Goal: Task Accomplishment & Management: Manage account settings

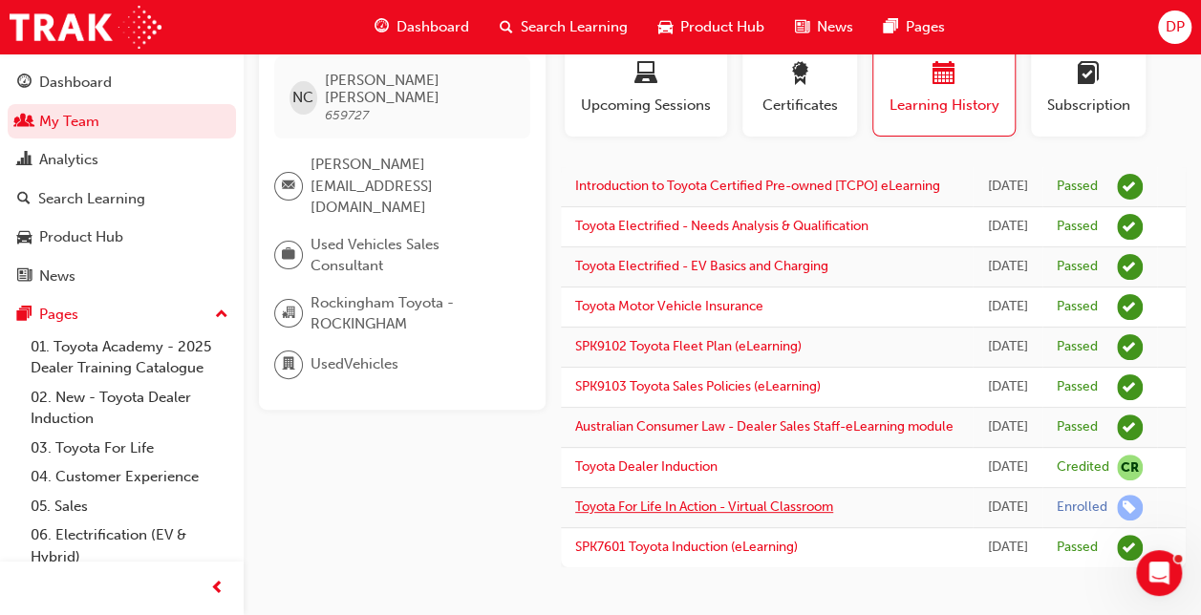
click at [699, 505] on link "Toyota For Life In Action - Virtual Classroom" at bounding box center [704, 507] width 258 height 16
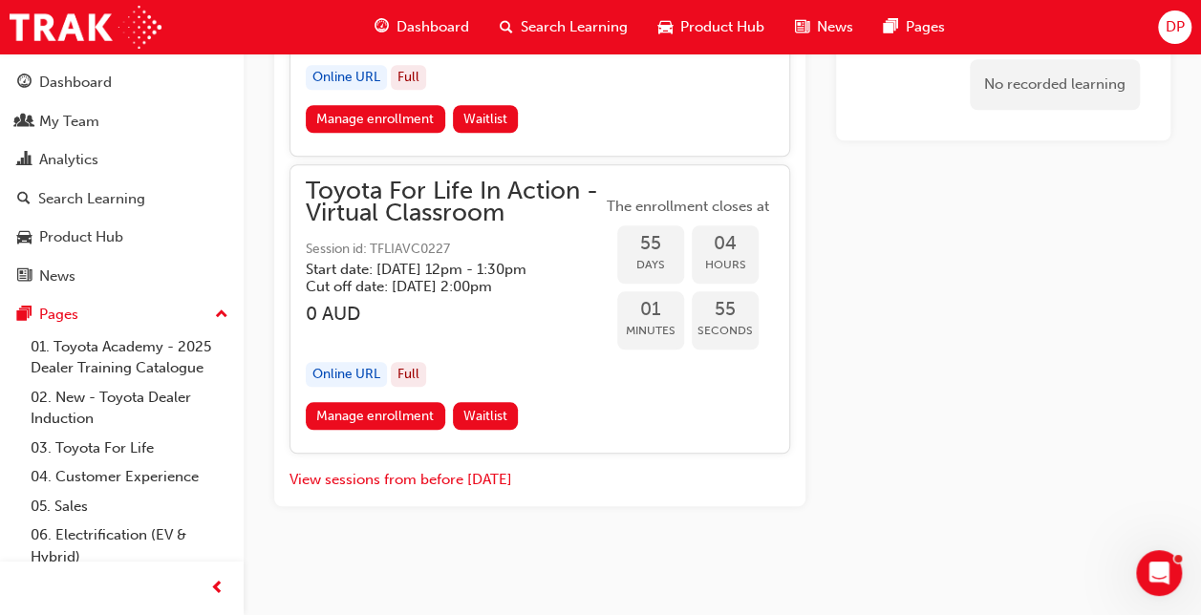
scroll to position [23391, 0]
click at [103, 199] on div "Search Learning" at bounding box center [91, 199] width 107 height 22
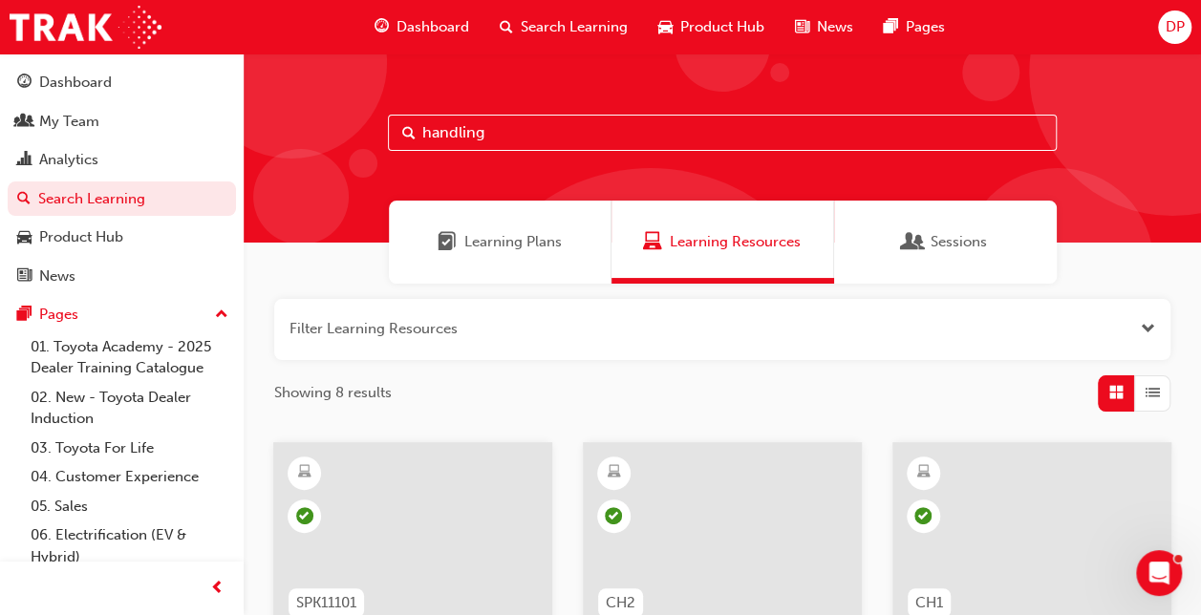
click at [521, 124] on input "handling" at bounding box center [722, 133] width 669 height 36
drag, startPoint x: 516, startPoint y: 136, endPoint x: 378, endPoint y: 126, distance: 137.9
click at [381, 126] on div "handling" at bounding box center [722, 147] width 957 height 189
click at [96, 83] on div "Dashboard" at bounding box center [75, 83] width 73 height 22
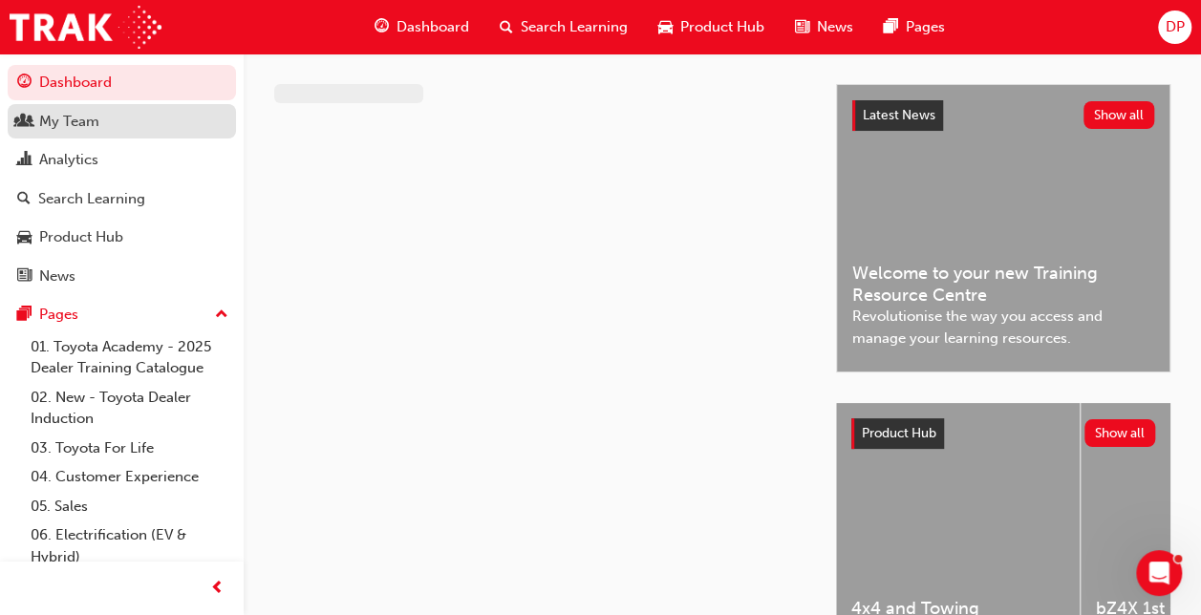
click at [88, 125] on div "My Team" at bounding box center [69, 122] width 60 height 22
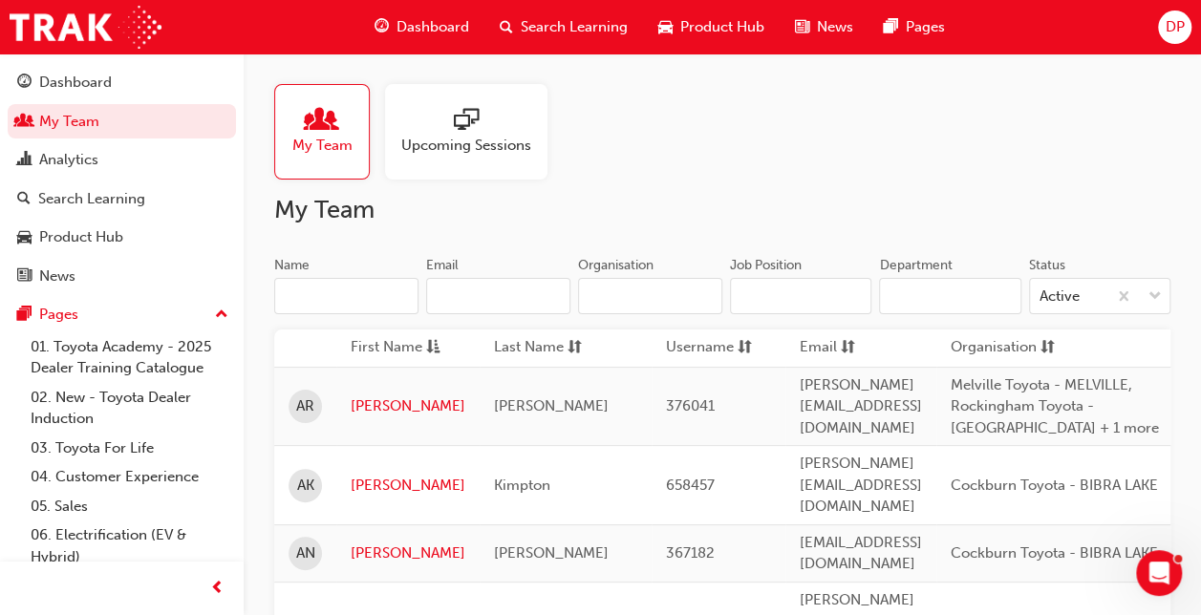
click at [360, 303] on input "Name" at bounding box center [346, 296] width 144 height 36
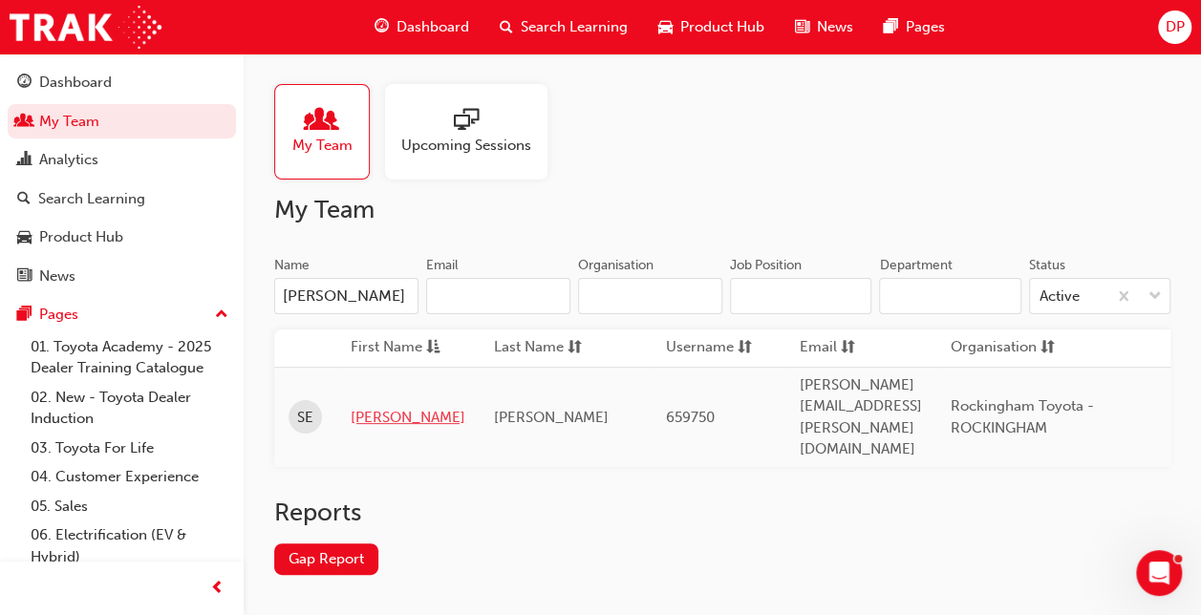
type input "[PERSON_NAME]"
click at [353, 407] on link "[PERSON_NAME]" at bounding box center [408, 418] width 115 height 22
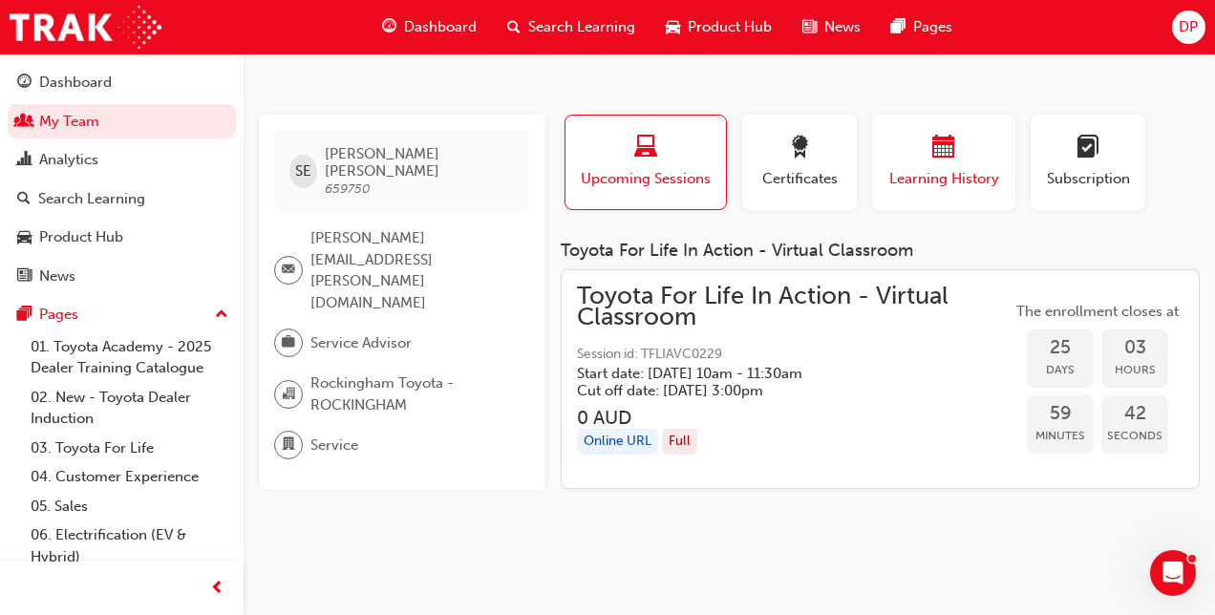
click at [979, 134] on button "Learning History" at bounding box center [943, 163] width 143 height 96
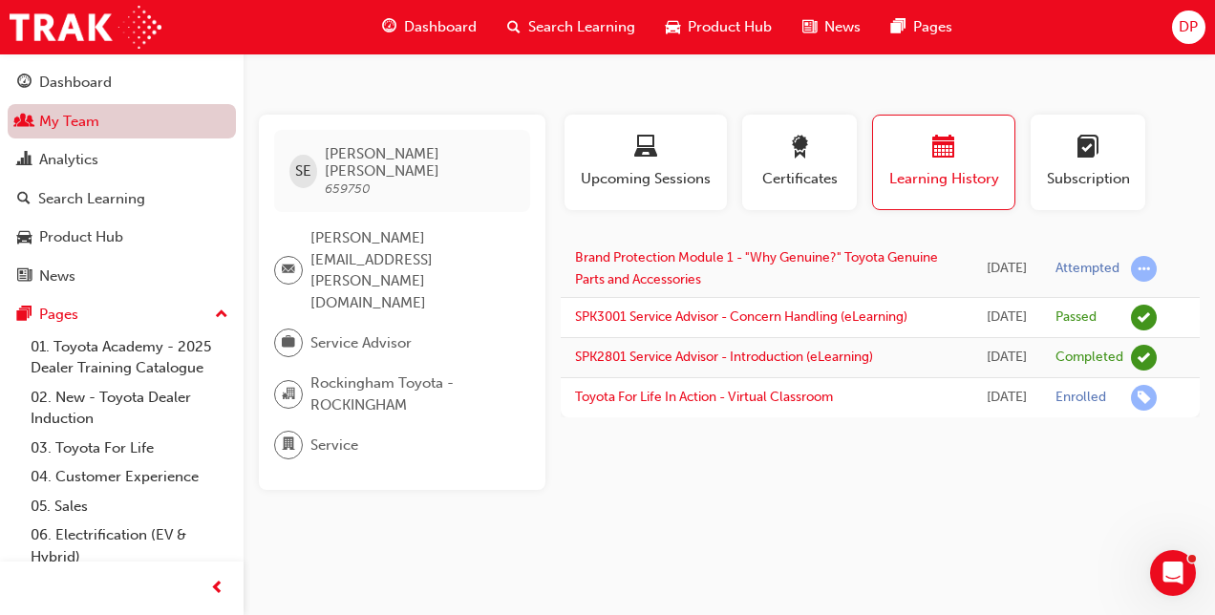
click at [110, 126] on link "My Team" at bounding box center [122, 121] width 228 height 35
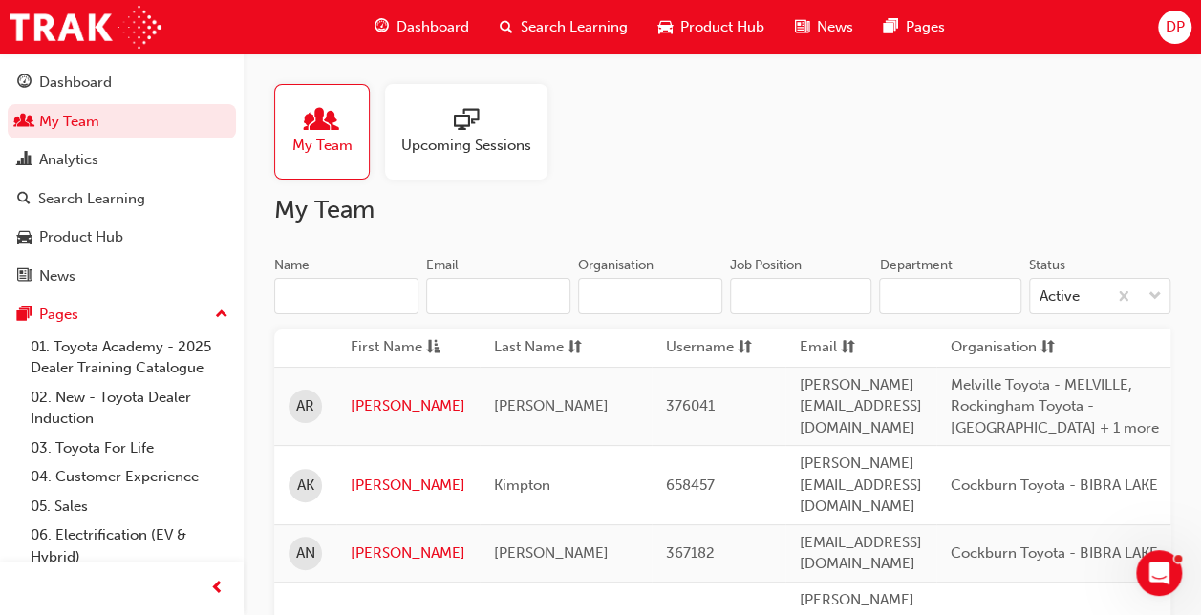
click at [338, 285] on input "Name" at bounding box center [346, 296] width 144 height 36
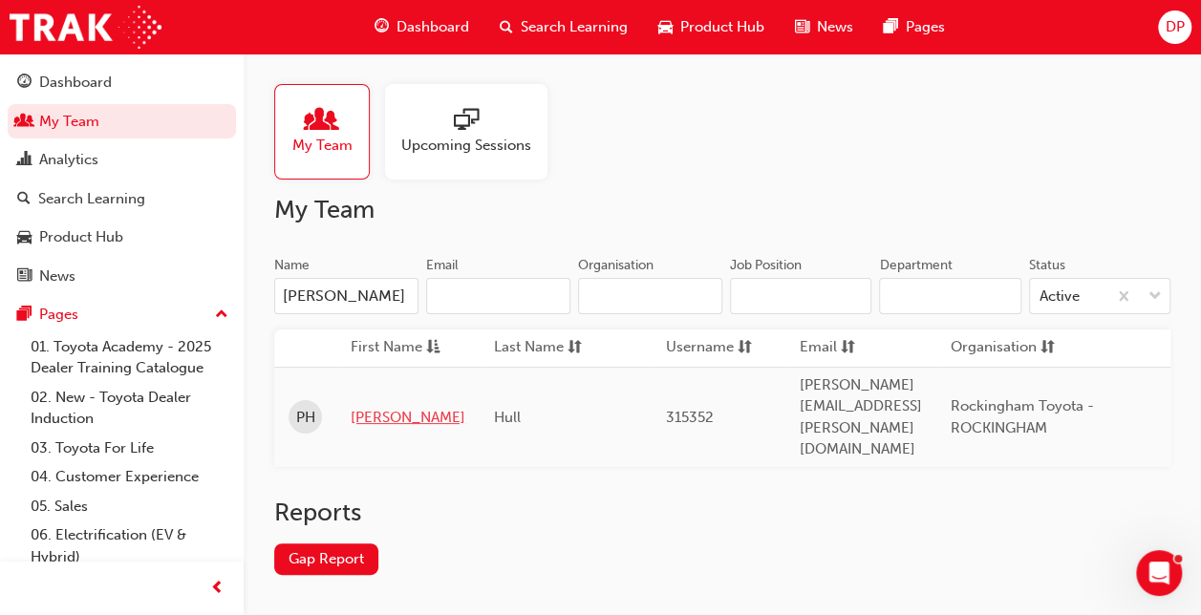
type input "[PERSON_NAME]"
click at [374, 407] on link "[PERSON_NAME]" at bounding box center [408, 418] width 115 height 22
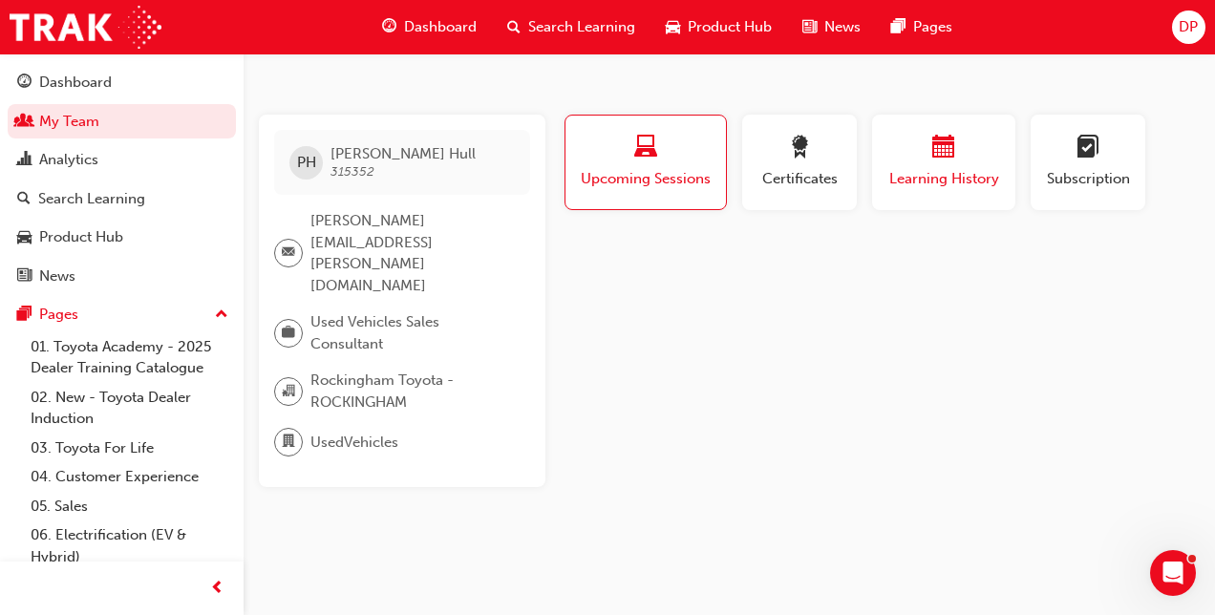
click at [929, 160] on div "button" at bounding box center [944, 151] width 115 height 30
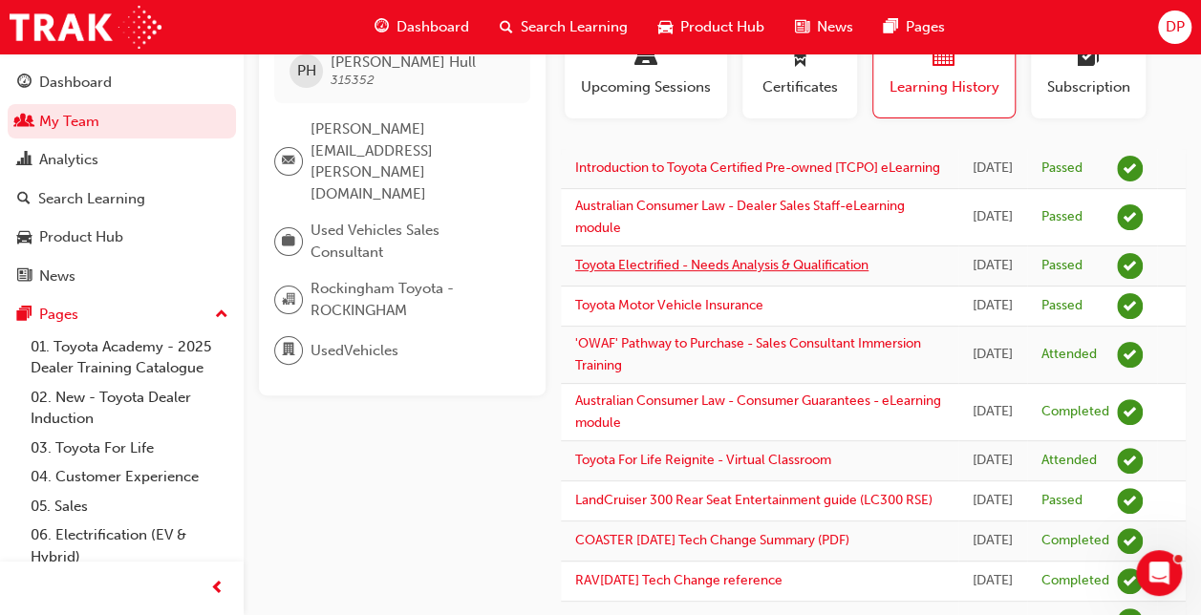
scroll to position [96, 0]
